Goal: Use online tool/utility: Utilize a website feature to perform a specific function

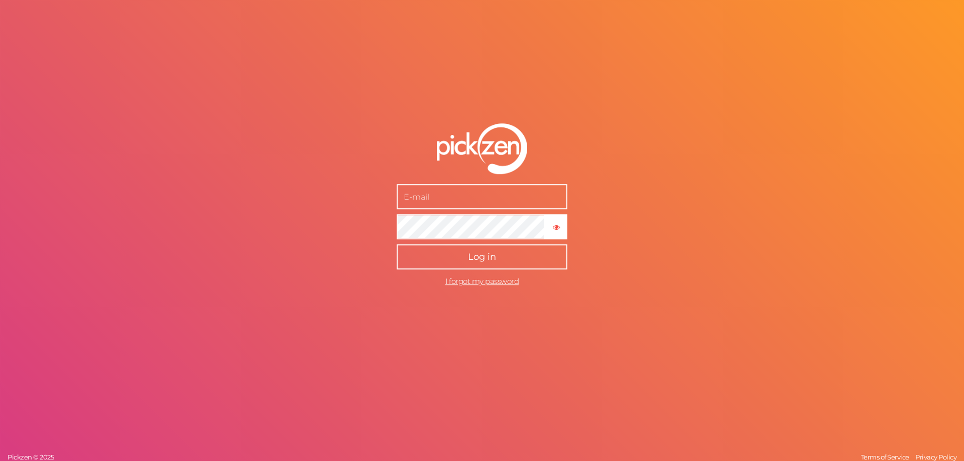
type input "[EMAIL_ADDRESS][DOMAIN_NAME]"
click at [483, 255] on span "Log in" at bounding box center [482, 257] width 28 height 11
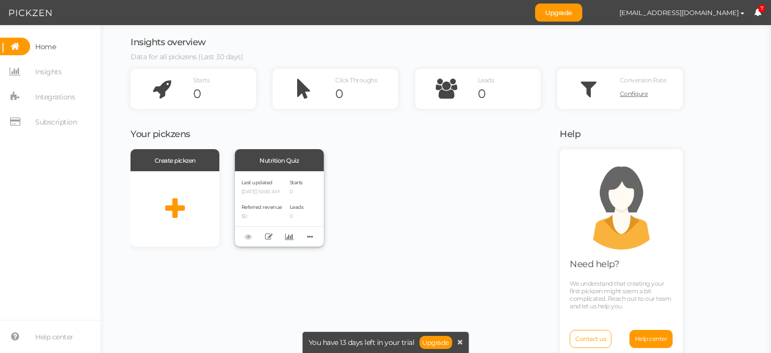
click at [279, 191] on p "[DATE] 10:00 AM" at bounding box center [261, 192] width 41 height 7
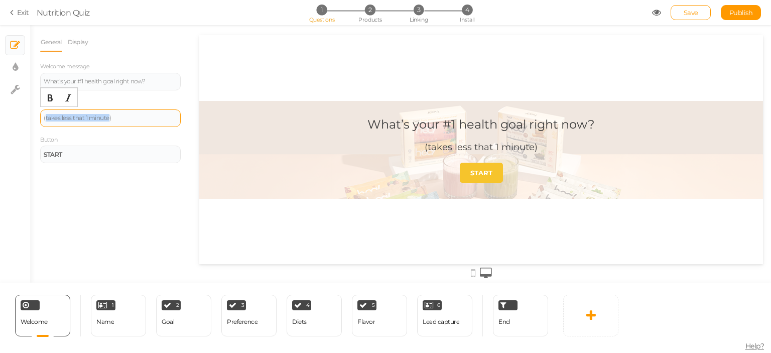
drag, startPoint x: 108, startPoint y: 118, endPoint x: 45, endPoint y: 119, distance: 62.8
click at [45, 119] on div "(takes less that 1 minute)" at bounding box center [111, 118] width 134 height 6
click at [84, 190] on div "General Display Welcome message What’s your #1 health goal right now? Descripti…" at bounding box center [110, 158] width 161 height 250
click at [116, 322] on div "1 Name × Define the conditions to show this slide. Clone Change type Delete" at bounding box center [118, 316] width 55 height 42
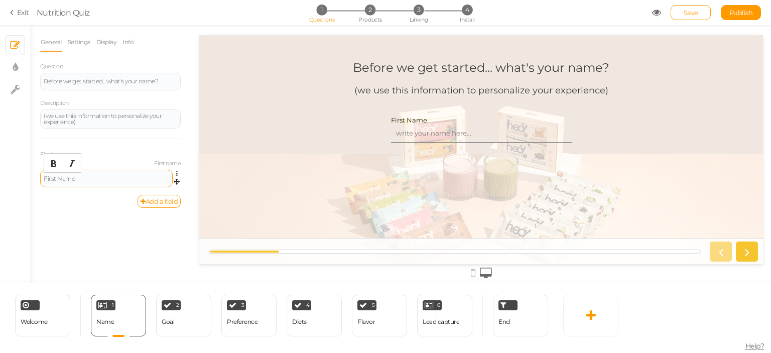
click at [114, 177] on div "First Name" at bounding box center [106, 179] width 125 height 6
click at [87, 226] on div "General Settings Display Info Question Before we get started... what's your nam…" at bounding box center [110, 158] width 161 height 250
click at [654, 15] on icon at bounding box center [656, 12] width 9 height 9
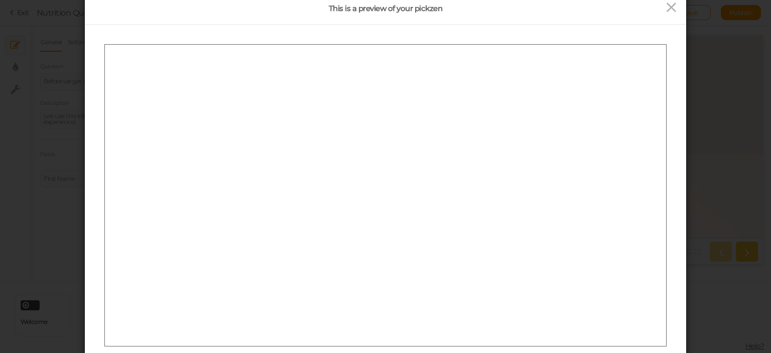
scroll to position [60, 0]
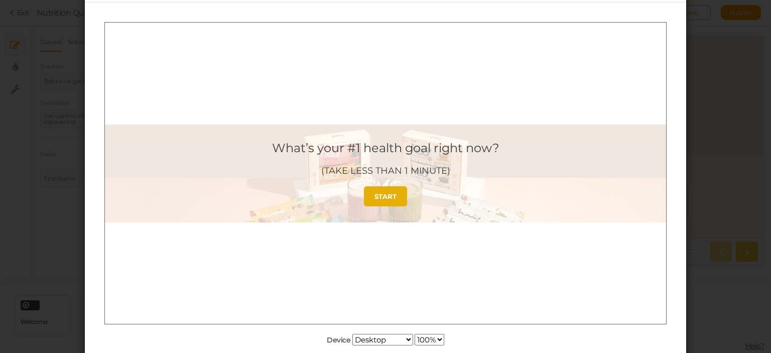
click at [395, 200] on link "START" at bounding box center [385, 196] width 43 height 20
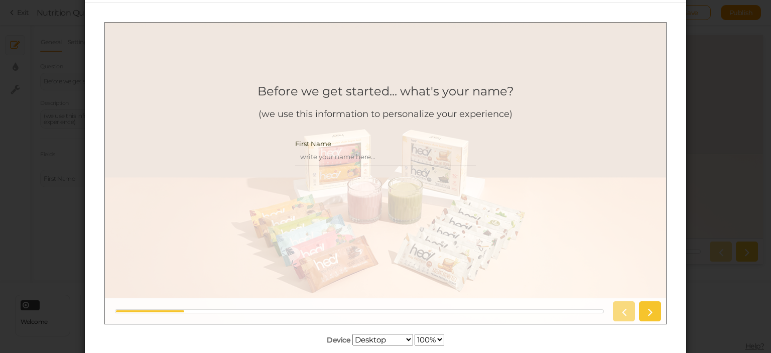
click at [366, 157] on input "First Name" at bounding box center [385, 156] width 181 height 19
type input "f"
type input "FIBI"
click at [646, 312] on icon at bounding box center [649, 310] width 13 height 13
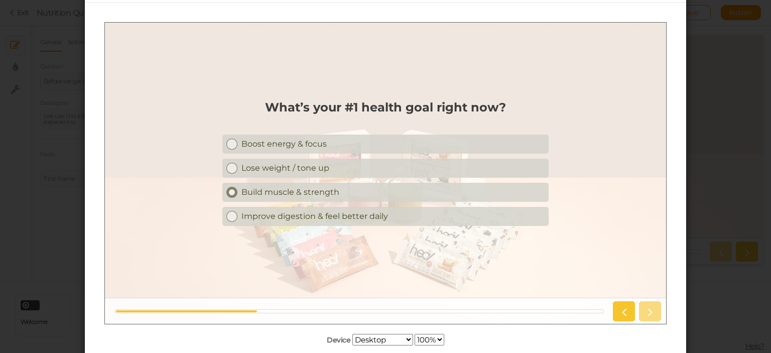
click at [377, 196] on div "Build muscle & strength" at bounding box center [392, 192] width 303 height 10
click at [652, 315] on icon at bounding box center [649, 310] width 13 height 13
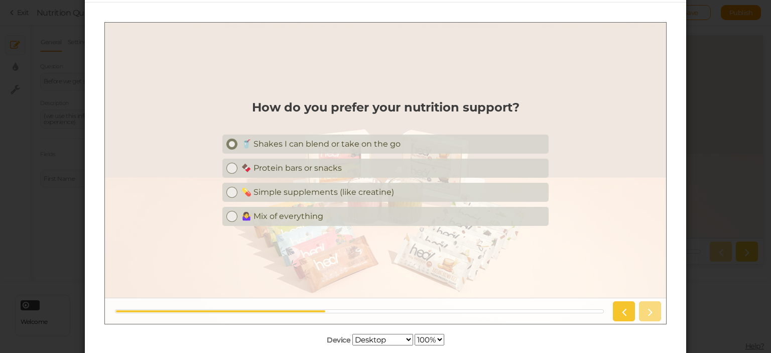
click at [363, 145] on div "🥤 Shakes I can blend or take on the go" at bounding box center [392, 144] width 303 height 10
click at [648, 309] on icon at bounding box center [649, 310] width 13 height 13
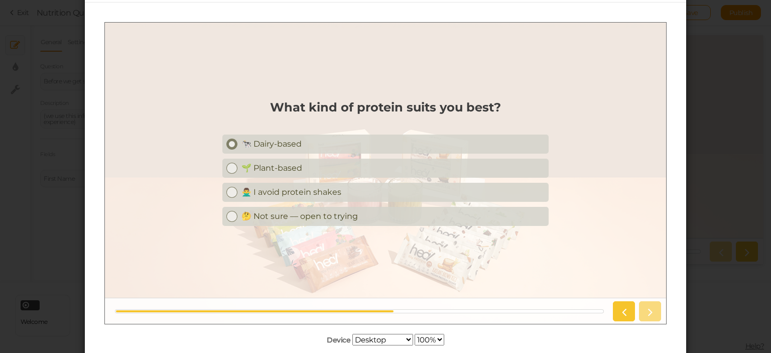
click at [327, 136] on link "🐄 Dairy-based" at bounding box center [385, 143] width 326 height 19
click at [656, 304] on icon at bounding box center [649, 310] width 13 height 13
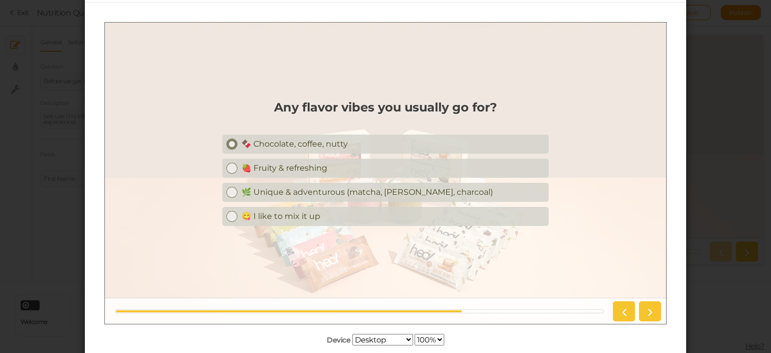
click at [329, 148] on div "🍫 Chocolate, coffee, nutty" at bounding box center [392, 144] width 303 height 10
click at [651, 311] on icon at bounding box center [649, 310] width 13 height 13
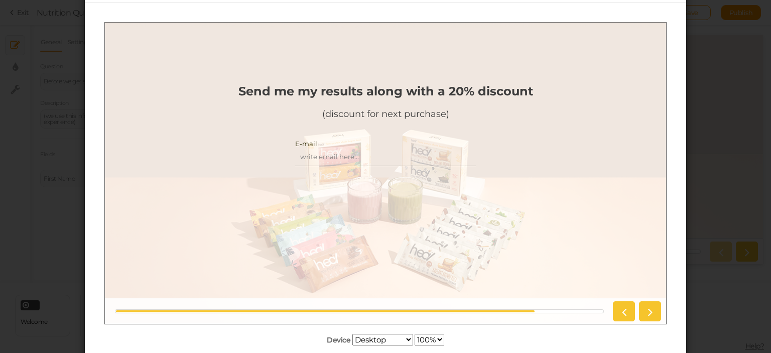
click at [347, 157] on input "E-mail" at bounding box center [385, 156] width 181 height 19
click at [651, 310] on icon at bounding box center [649, 310] width 13 height 13
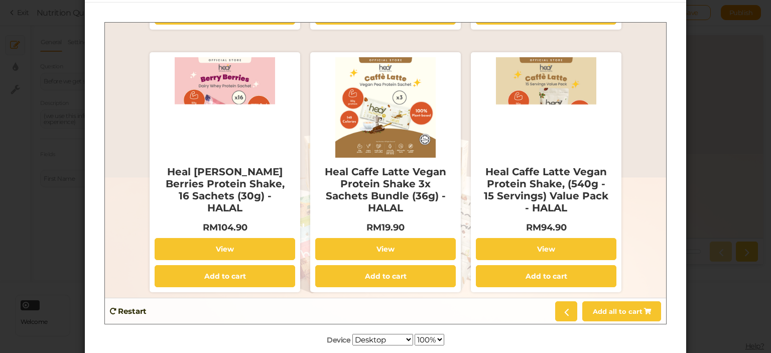
scroll to position [0, 0]
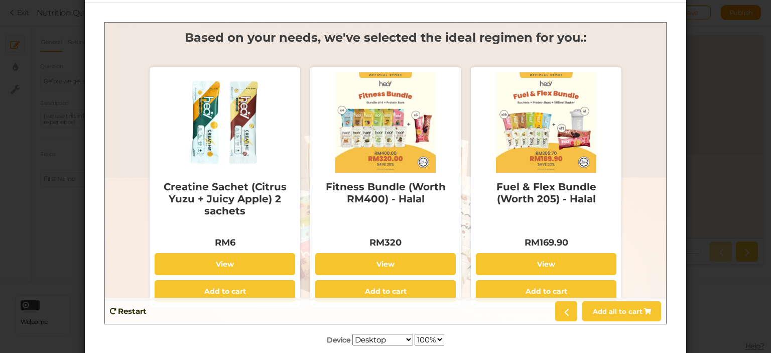
click at [52, 226] on div "This is a preview of your pickzen Device Desktop Small mobile Large mobile 100%…" at bounding box center [385, 176] width 771 height 353
click at [729, 156] on div "This is a preview of your pickzen Device Desktop Small mobile Large mobile 100%…" at bounding box center [385, 176] width 771 height 353
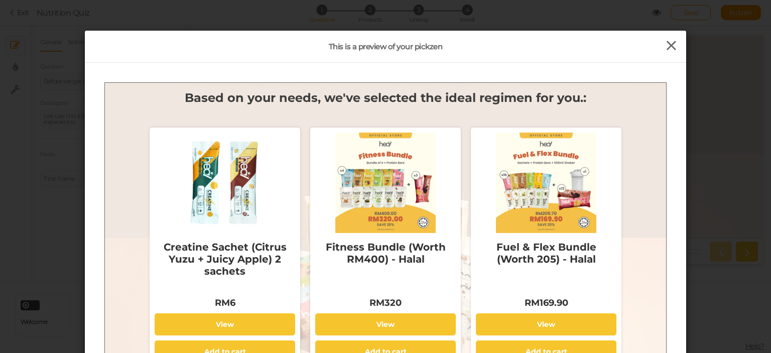
click at [667, 46] on icon at bounding box center [671, 45] width 15 height 15
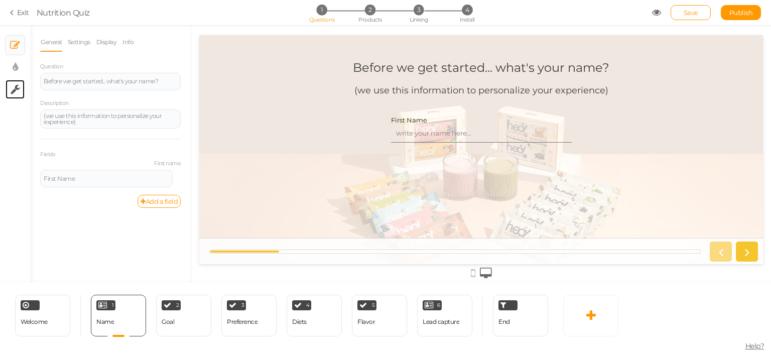
click at [8, 86] on link "× Settings" at bounding box center [15, 89] width 19 height 19
select select "en"
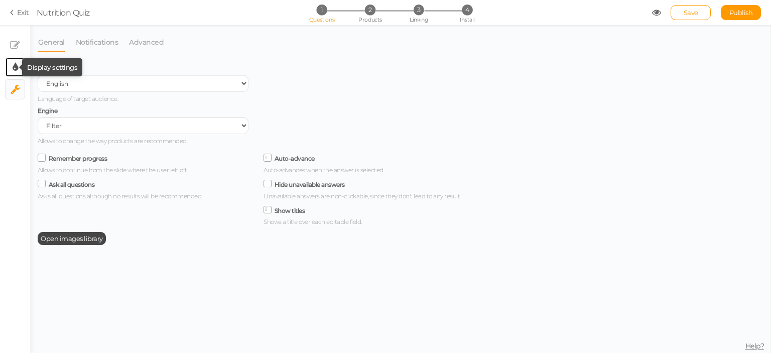
click at [16, 70] on icon at bounding box center [16, 67] width 6 height 10
select select "2"
select select "montserrat"
select select "fade"
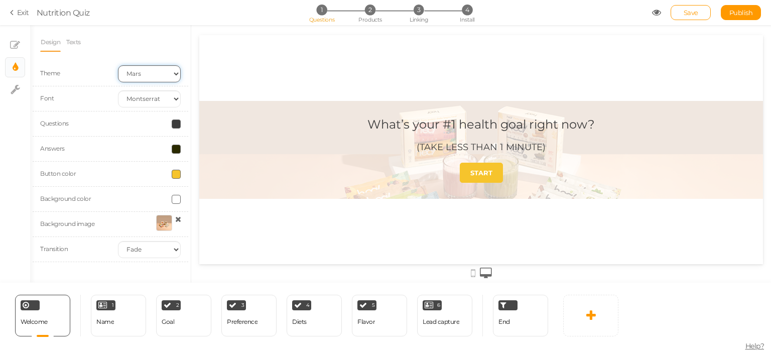
click at [140, 75] on select "Earth Mars" at bounding box center [149, 73] width 63 height 17
click at [118, 65] on select "Earth Mars" at bounding box center [149, 73] width 63 height 17
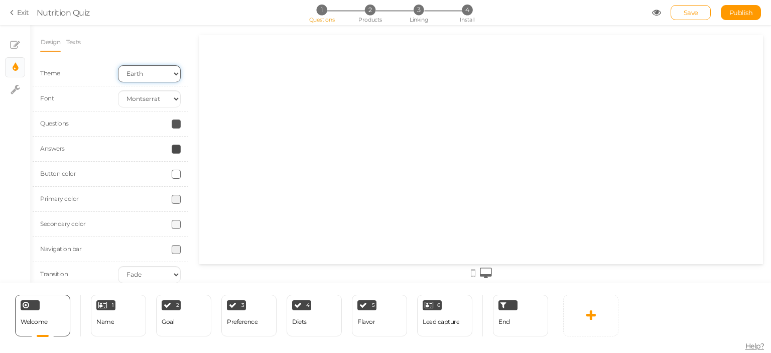
click at [153, 72] on select "Earth Mars" at bounding box center [149, 73] width 63 height 17
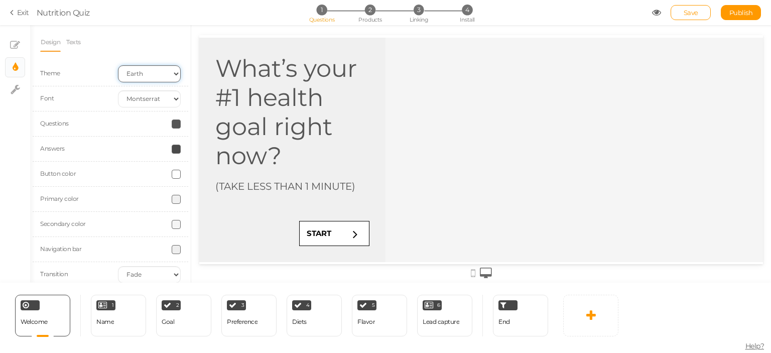
select select "2"
click at [118, 65] on select "Earth Mars" at bounding box center [149, 73] width 63 height 17
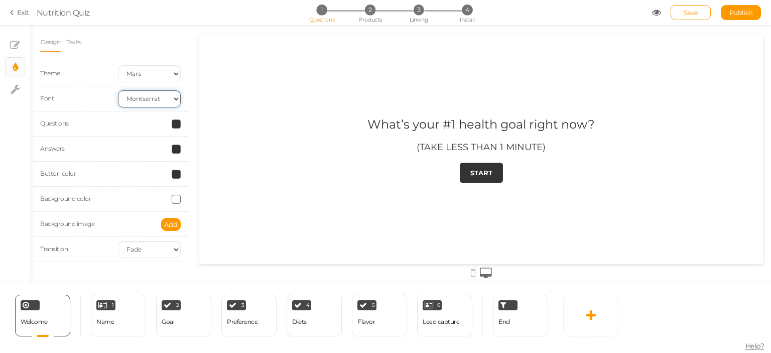
click at [157, 102] on select "Custom Default [PERSON_NAME] Montserrat Open Sans [PERSON_NAME] PT Sans Raleway…" at bounding box center [149, 98] width 63 height 17
click at [118, 90] on select "Custom Default [PERSON_NAME] Montserrat Open Sans [PERSON_NAME] PT Sans Raleway…" at bounding box center [149, 98] width 63 height 17
click at [161, 104] on select "Custom Default [PERSON_NAME] Montserrat Open Sans [PERSON_NAME] PT Sans Raleway…" at bounding box center [149, 98] width 63 height 17
click at [118, 90] on select "Custom Default [PERSON_NAME] Montserrat Open Sans [PERSON_NAME] PT Sans Raleway…" at bounding box center [149, 98] width 63 height 17
click at [167, 97] on select "Custom Default [PERSON_NAME] Montserrat Open Sans [PERSON_NAME] PT Sans Raleway…" at bounding box center [149, 98] width 63 height 17
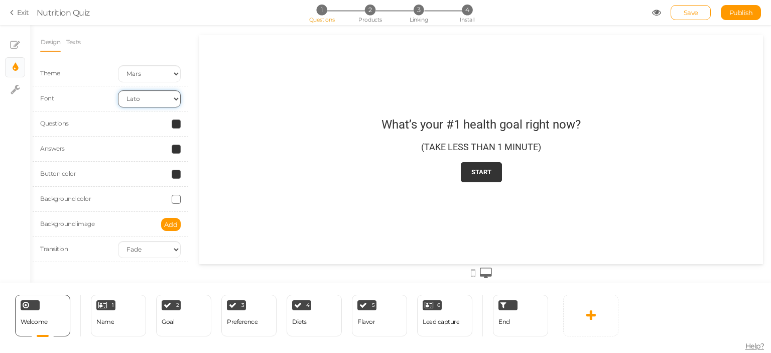
click at [118, 90] on select "Custom Default [PERSON_NAME] Montserrat Open Sans [PERSON_NAME] PT Sans Raleway…" at bounding box center [149, 98] width 63 height 17
click at [168, 102] on select "Custom Default [PERSON_NAME] Montserrat Open Sans [PERSON_NAME] PT Sans Raleway…" at bounding box center [149, 98] width 63 height 17
click at [118, 90] on select "Custom Default [PERSON_NAME] Montserrat Open Sans [PERSON_NAME] PT Sans Raleway…" at bounding box center [149, 98] width 63 height 17
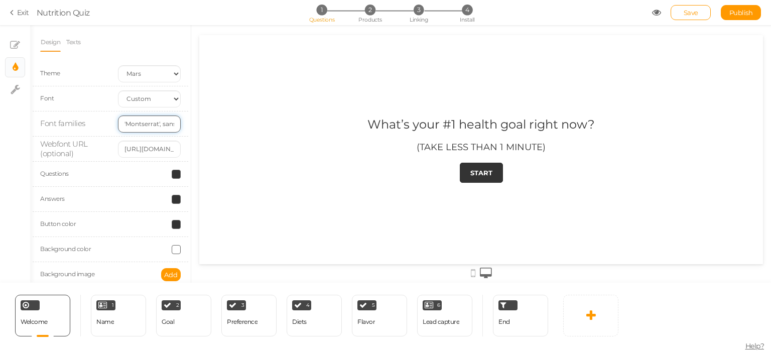
click at [155, 123] on input "'Montserrat', sans-serif" at bounding box center [149, 123] width 63 height 17
click at [150, 145] on input "[URL][DOMAIN_NAME]" at bounding box center [149, 149] width 63 height 17
drag, startPoint x: 151, startPoint y: 149, endPoint x: 125, endPoint y: 152, distance: 25.8
click at [125, 152] on input "[URL][DOMAIN_NAME]" at bounding box center [149, 149] width 63 height 17
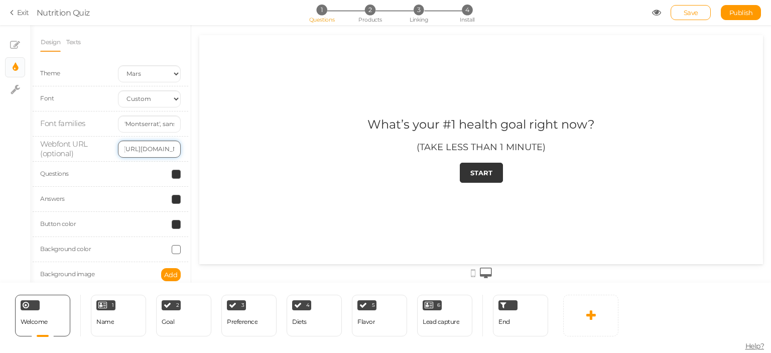
click at [137, 147] on input "[URL][DOMAIN_NAME]" at bounding box center [149, 149] width 63 height 17
click at [153, 98] on select "Custom Default [PERSON_NAME] Montserrat Open Sans [PERSON_NAME] PT Sans Raleway…" at bounding box center [149, 98] width 63 height 17
select select "montserrat"
click at [118, 90] on select "Custom Default [PERSON_NAME] Montserrat Open Sans [PERSON_NAME] PT Sans Raleway…" at bounding box center [149, 98] width 63 height 17
